Goal: Task Accomplishment & Management: Manage account settings

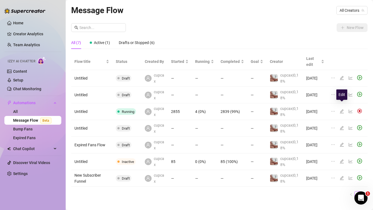
click at [340, 109] on icon "edit" at bounding box center [342, 111] width 4 height 4
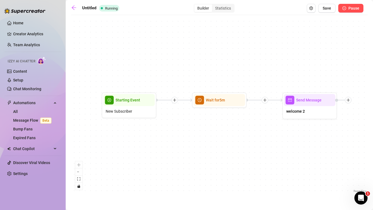
click at [354, 11] on button "Pause" at bounding box center [350, 8] width 25 height 9
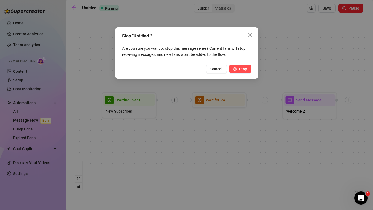
click at [240, 71] on button "Stop" at bounding box center [240, 69] width 22 height 9
